Goal: Ask a question

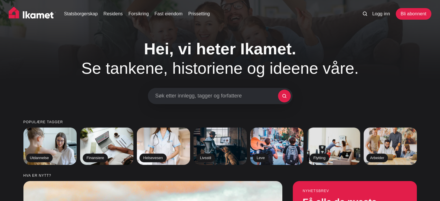
click at [90, 43] on h1 "Hei, vi heter Ikamet. Se tankene, historiene og ideene våre." at bounding box center [220, 58] width 295 height 39
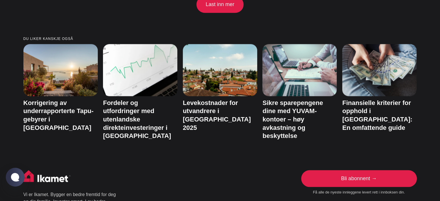
scroll to position [1243, 0]
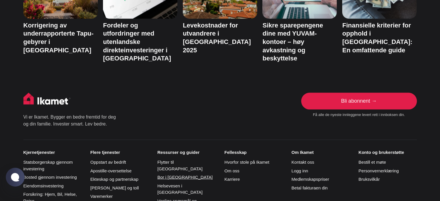
click at [172, 175] on font "Bor i [GEOGRAPHIC_DATA]" at bounding box center [184, 177] width 55 height 5
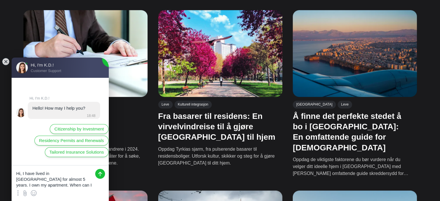
click at [23, 185] on textarea "Hi, I have lived in Turkey for almost 5 years. I own my apartment. When can I a…" at bounding box center [60, 176] width 97 height 23
click at [21, 185] on textarea "Hi, I have lived in Turkey for almost 5 years. I own my apartment. When can I a…" at bounding box center [60, 176] width 97 height 23
click at [34, 185] on textarea "Hi, I have lived in Turkey for almost 5 years. I own my apartment. When can I a…" at bounding box center [60, 176] width 97 height 23
type textarea "Hi, I have lived in Turkey for almost 5 years. I own my apartment. When can I a…"
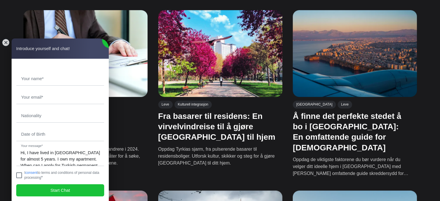
click at [21, 173] on jdiv at bounding box center [19, 175] width 6 height 6
click at [66, 82] on input "text" at bounding box center [59, 78] width 87 height 13
type input "Inger Elise"
type input "inger67@gmail.com"
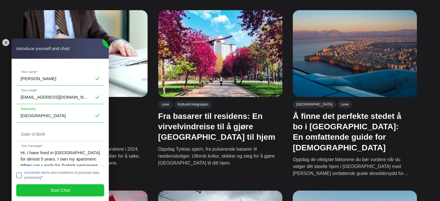
click at [43, 116] on input "Tyrkia" at bounding box center [59, 115] width 87 height 13
type input "T"
type input "Norwegian"
click at [46, 131] on input "tel" at bounding box center [59, 133] width 87 height 13
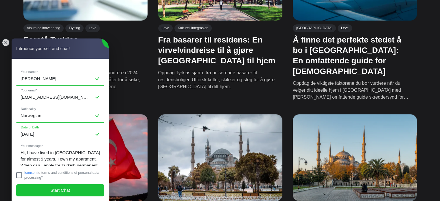
scroll to position [405, 0]
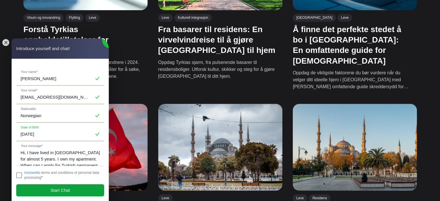
type input "1967-06-26"
click at [53, 189] on span "Start Chat" at bounding box center [60, 190] width 20 height 6
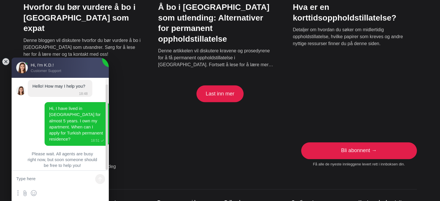
scroll to position [578, 0]
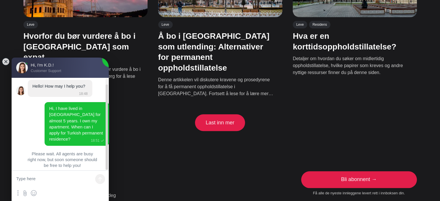
click at [216, 120] on font "Last inn mer" at bounding box center [220, 123] width 29 height 6
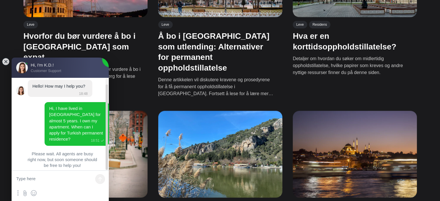
click at [204, 77] on font "Denne artikkelen vil diskutere kravene og prosedyrene for å få permanent opphol…" at bounding box center [215, 90] width 115 height 26
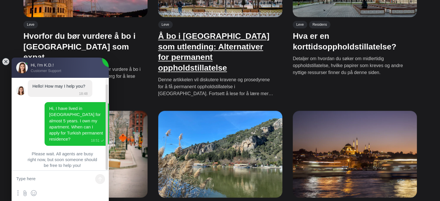
click at [203, 32] on font "Å bo i Tyrkia som utlending: Alternativer for permanent oppholdstillatelse" at bounding box center [213, 52] width 111 height 40
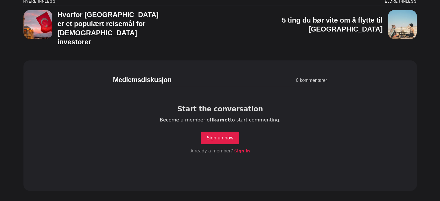
scroll to position [1619, 0]
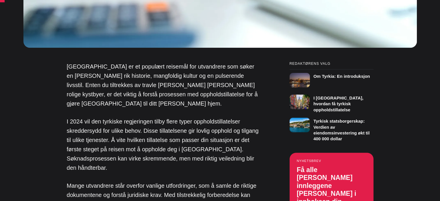
scroll to position [318, 0]
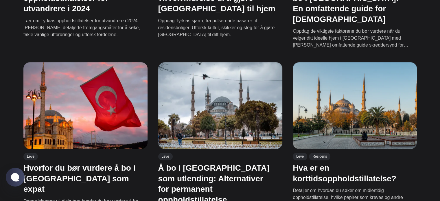
scroll to position [462, 0]
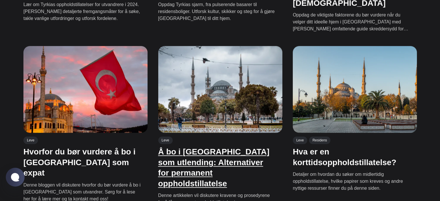
click at [193, 147] on font "Å bo i [GEOGRAPHIC_DATA] som utlending: Alternativer for permanent oppholdstill…" at bounding box center [213, 167] width 111 height 40
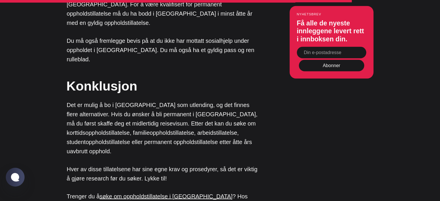
scroll to position [1156, 0]
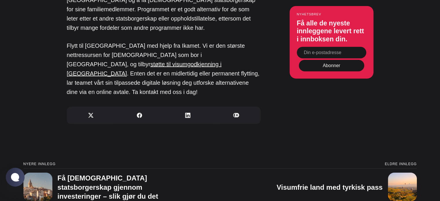
scroll to position [1503, 0]
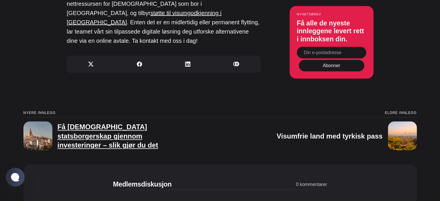
click at [103, 123] on font "Få [DEMOGRAPHIC_DATA] statsborgerskap gjennom investeringer – slik gjør du det" at bounding box center [108, 136] width 101 height 26
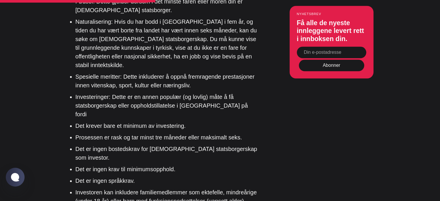
scroll to position [665, 0]
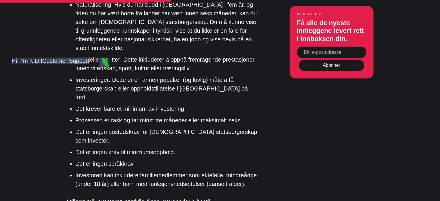
type textarea "'"
type textarea "Ok, thank you :)"
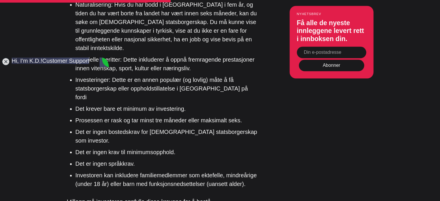
scroll to position [165, 0]
type textarea "What is that?"
type textarea "Back of my ikamet you mean?"
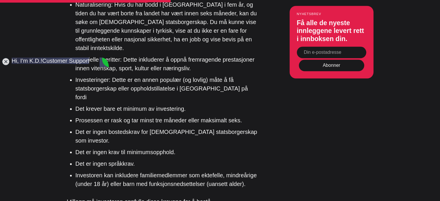
type textarea "it says B"
